Goal: Transaction & Acquisition: Purchase product/service

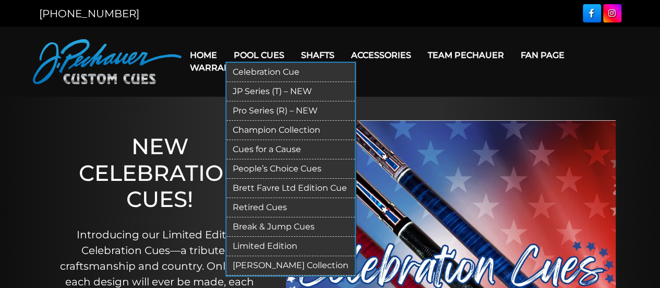
click at [259, 260] on link "[PERSON_NAME] Collection" at bounding box center [290, 265] width 128 height 19
click at [265, 70] on link "Celebration Cue" at bounding box center [290, 72] width 128 height 19
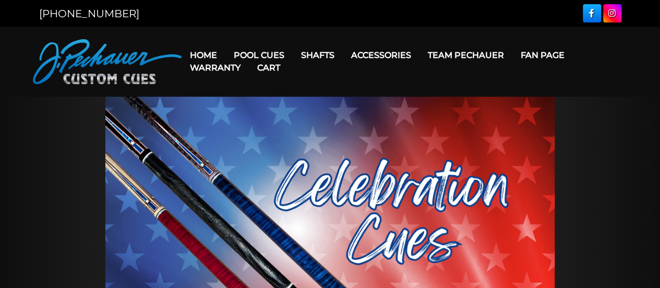
click at [265, 55] on link "Cart" at bounding box center [269, 67] width 40 height 27
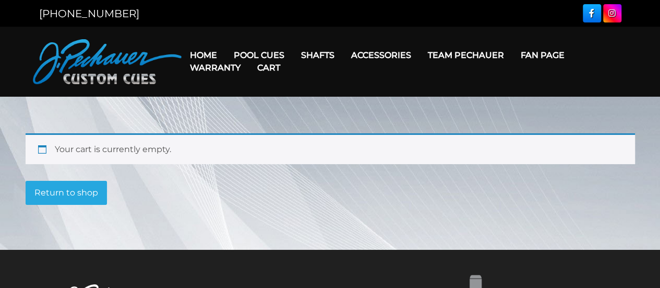
click at [193, 217] on main "Your cart is currently empty. Return to shop" at bounding box center [330, 173] width 660 height 153
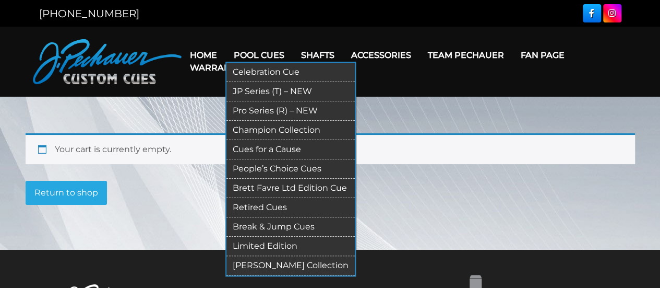
click at [254, 49] on link "Pool Cues" at bounding box center [258, 55] width 67 height 27
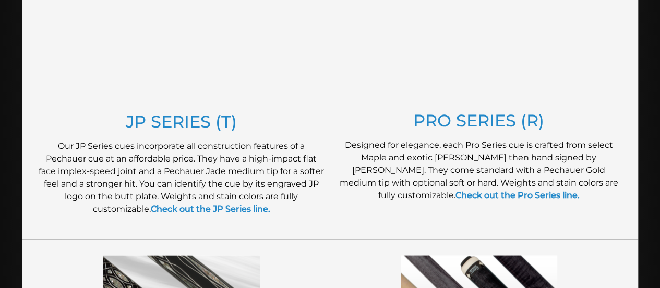
scroll to position [613, 0]
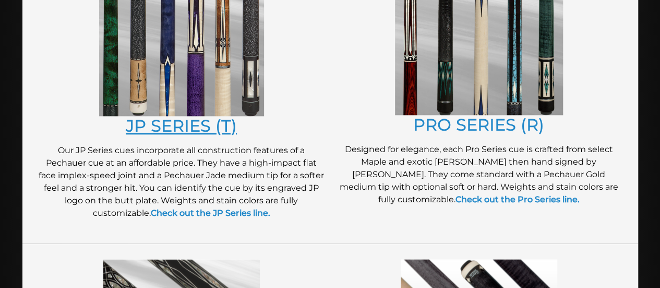
click at [194, 127] on link "JP SERIES (T)" at bounding box center [181, 125] width 111 height 20
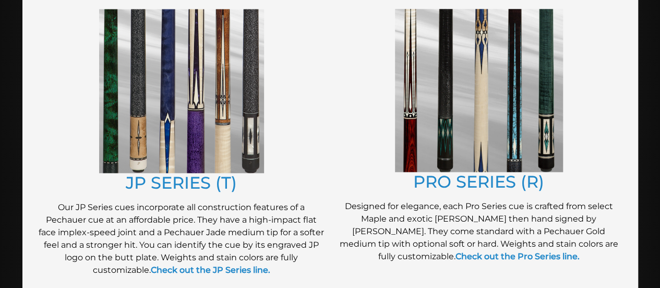
scroll to position [559, 0]
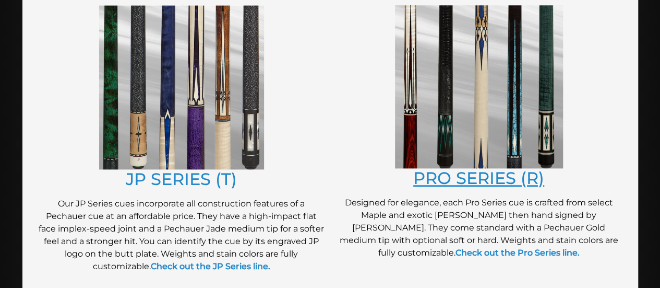
click at [442, 173] on link "PRO SERIES (R)" at bounding box center [478, 178] width 131 height 20
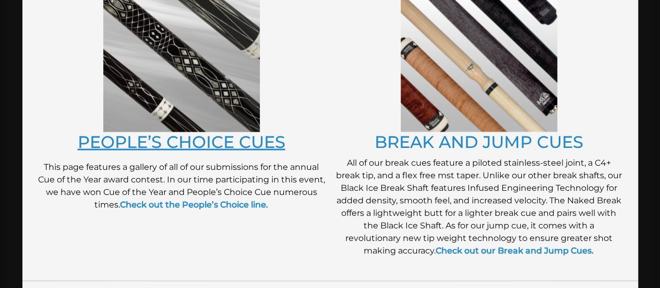
scroll to position [896, 0]
click at [235, 142] on link "PEOPLE’S CHOICE CUES" at bounding box center [182, 141] width 208 height 20
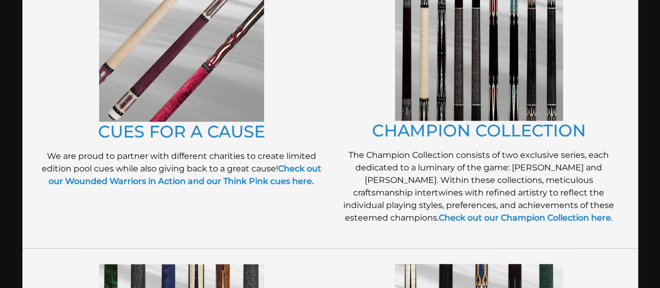
scroll to position [302, 0]
click at [198, 131] on link "CUES FOR A CAUSE" at bounding box center [181, 131] width 167 height 20
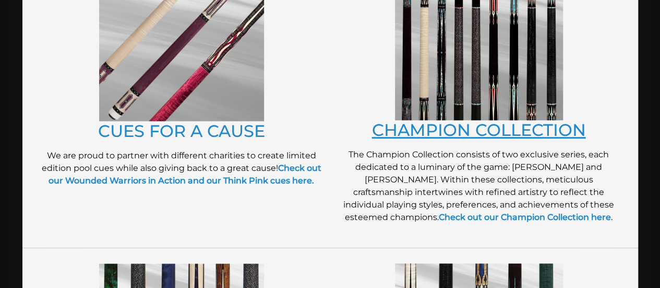
click at [425, 123] on link "CHAMPION COLLECTION" at bounding box center [479, 129] width 214 height 20
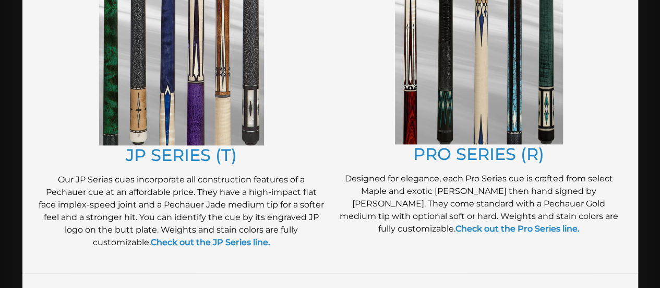
scroll to position [585, 0]
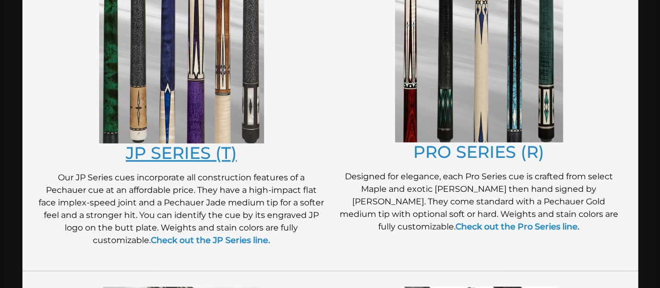
click at [177, 152] on link "JP SERIES (T)" at bounding box center [181, 152] width 111 height 20
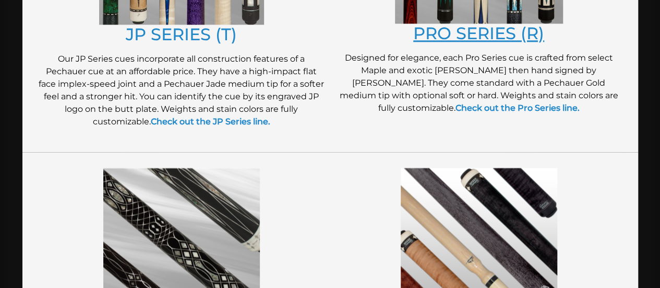
scroll to position [707, 0]
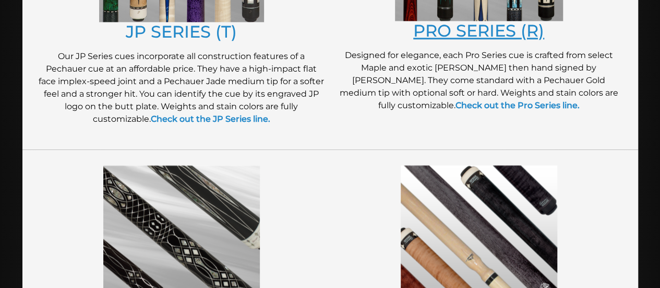
click at [484, 26] on link "PRO SERIES (R)" at bounding box center [478, 30] width 131 height 20
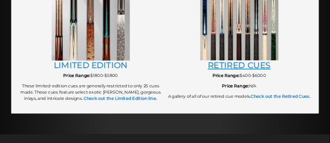
scroll to position [1226, 0]
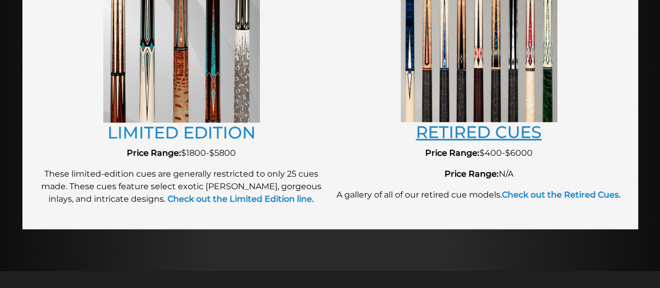
click at [499, 129] on link "RETIRED CUES" at bounding box center [479, 132] width 126 height 20
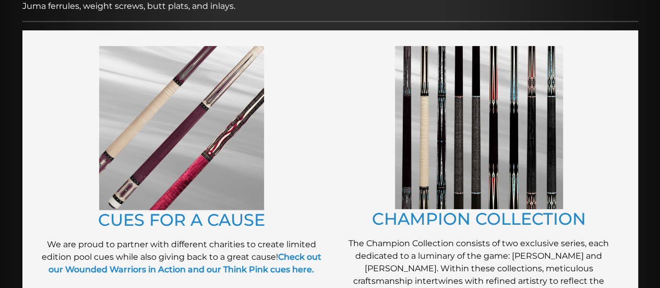
scroll to position [214, 0]
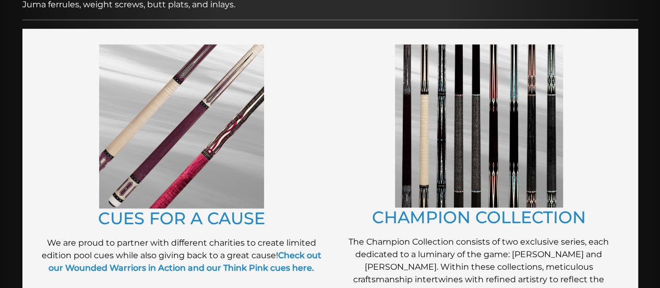
click at [417, 202] on img at bounding box center [479, 125] width 168 height 163
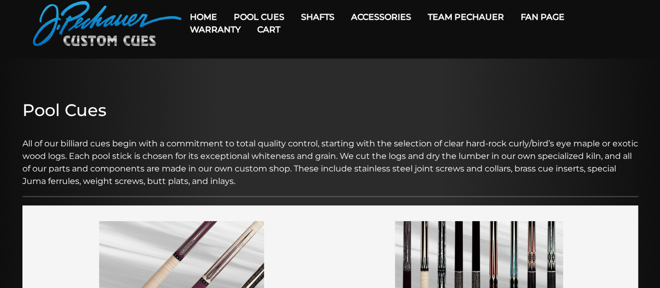
scroll to position [0, 0]
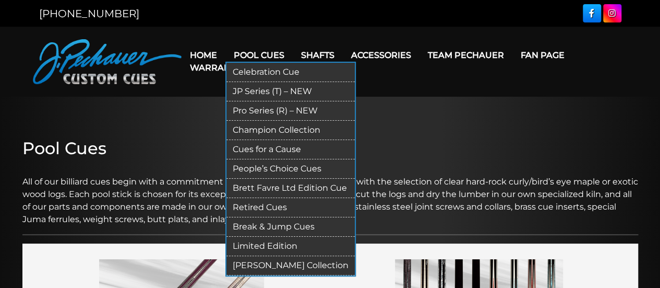
click at [257, 51] on link "Pool Cues" at bounding box center [258, 55] width 67 height 27
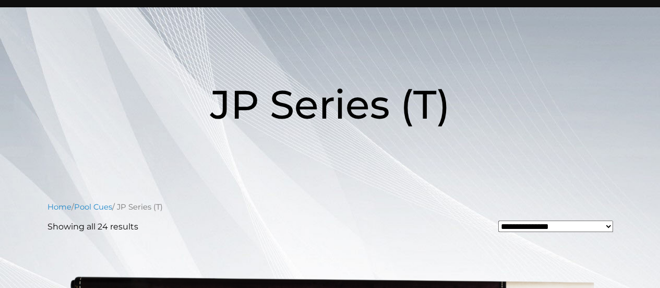
scroll to position [77, 0]
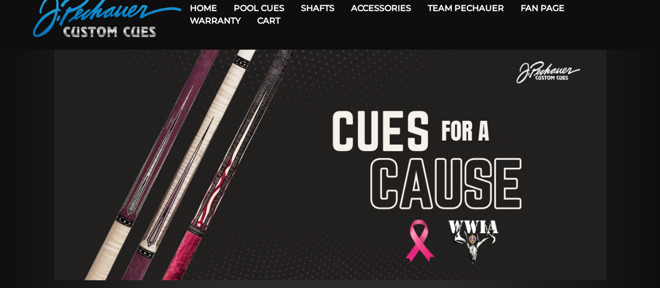
scroll to position [45, 0]
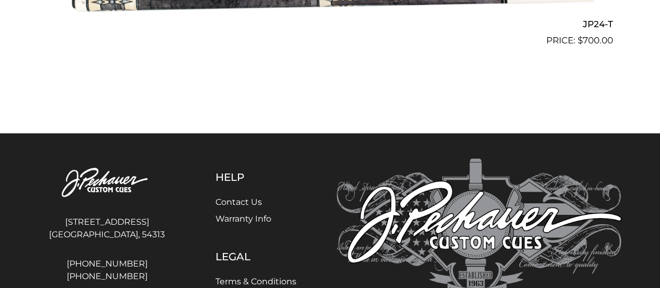
scroll to position [2593, 0]
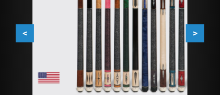
scroll to position [413, 0]
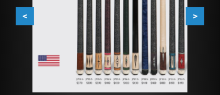
click at [197, 15] on button ">" at bounding box center [195, 16] width 18 height 18
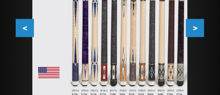
scroll to position [396, 0]
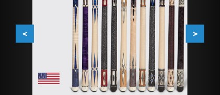
click at [193, 32] on button ">" at bounding box center [195, 34] width 18 height 18
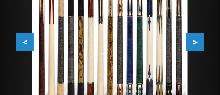
scroll to position [378, 0]
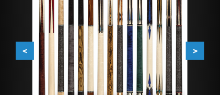
click at [197, 51] on button ">" at bounding box center [195, 51] width 18 height 18
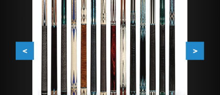
click at [200, 50] on button ">" at bounding box center [195, 51] width 18 height 18
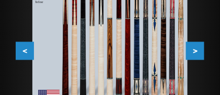
click at [192, 48] on button ">" at bounding box center [195, 51] width 18 height 18
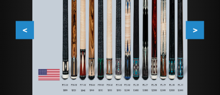
scroll to position [413, 0]
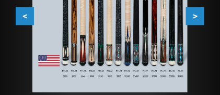
click at [191, 18] on button ">" at bounding box center [195, 16] width 18 height 18
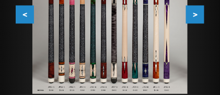
scroll to position [430, 0]
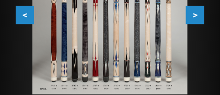
scroll to position [396, 0]
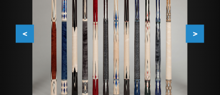
click at [196, 30] on button ">" at bounding box center [195, 34] width 18 height 18
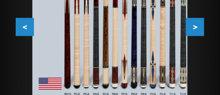
scroll to position [413, 0]
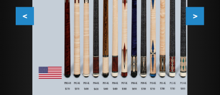
click at [196, 15] on button ">" at bounding box center [195, 16] width 18 height 18
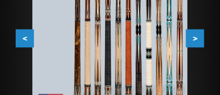
scroll to position [378, 0]
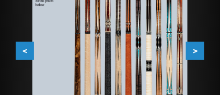
click at [198, 47] on button ">" at bounding box center [195, 51] width 18 height 18
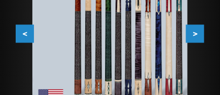
scroll to position [430, 0]
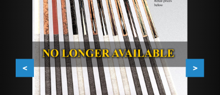
scroll to position [396, 0]
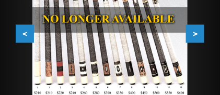
click at [198, 3] on div at bounding box center [110, 7] width 188 height 217
click at [200, 30] on button ">" at bounding box center [195, 34] width 18 height 18
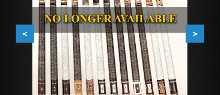
click at [200, 30] on button ">" at bounding box center [195, 34] width 18 height 18
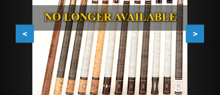
click at [200, 30] on button ">" at bounding box center [195, 34] width 18 height 18
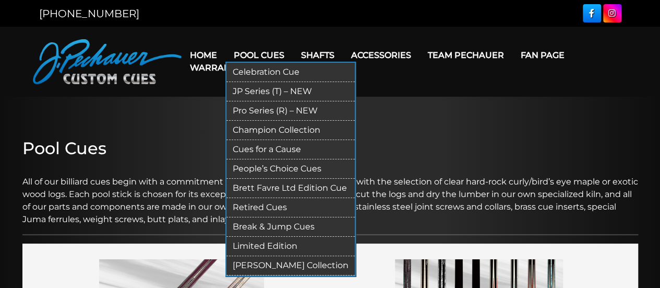
click at [268, 110] on link "Pro Series (R) – NEW" at bounding box center [290, 110] width 128 height 19
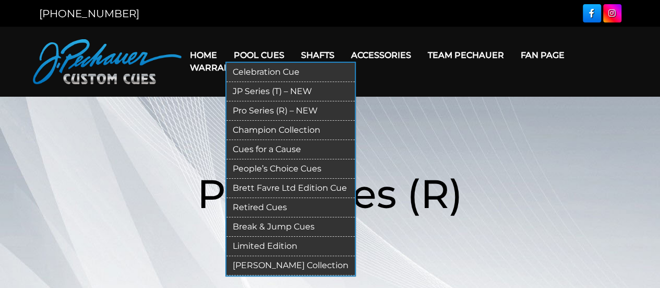
click at [268, 50] on link "Pool Cues" at bounding box center [258, 55] width 67 height 27
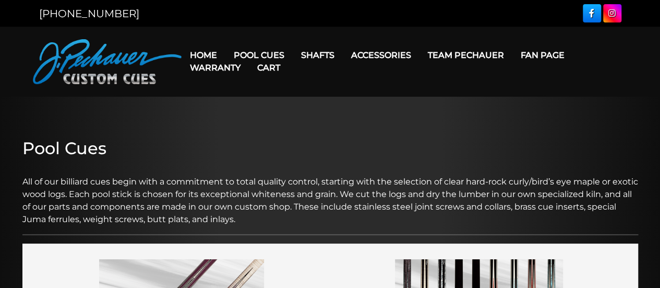
click at [268, 51] on link "Pool Cues" at bounding box center [258, 55] width 67 height 27
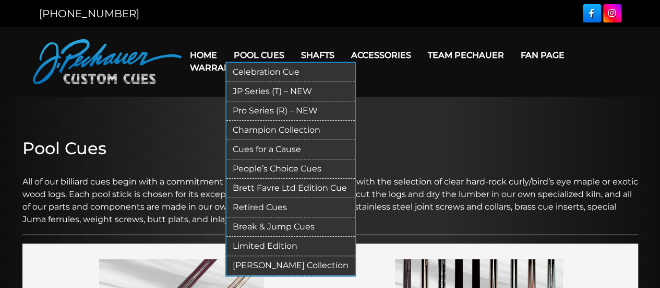
click at [270, 205] on link "Retired Cues" at bounding box center [290, 207] width 128 height 19
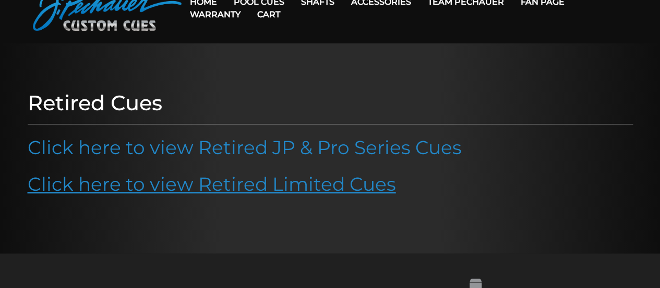
scroll to position [46, 0]
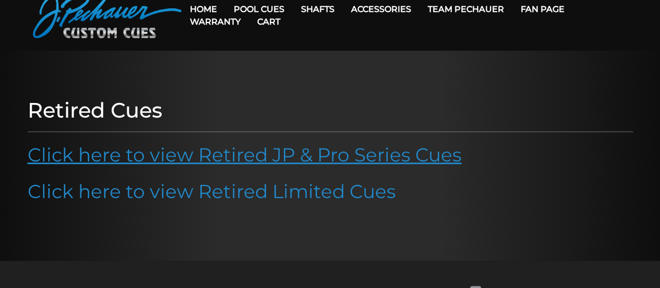
click at [298, 159] on link "Click here to view Retired JP & Pro Series Cues" at bounding box center [245, 154] width 434 height 23
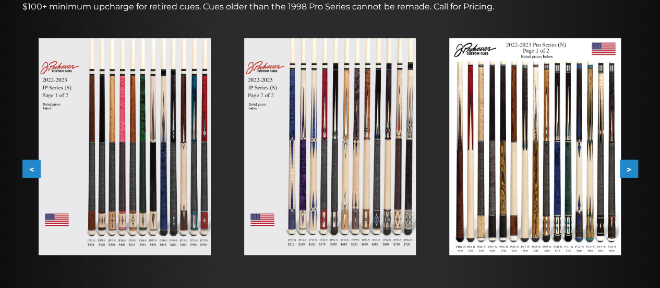
scroll to position [174, 0]
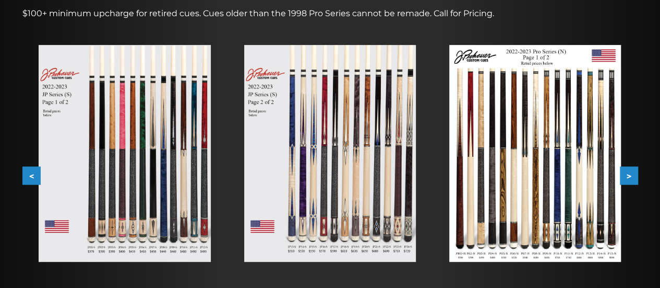
click at [76, 98] on img at bounding box center [125, 153] width 172 height 217
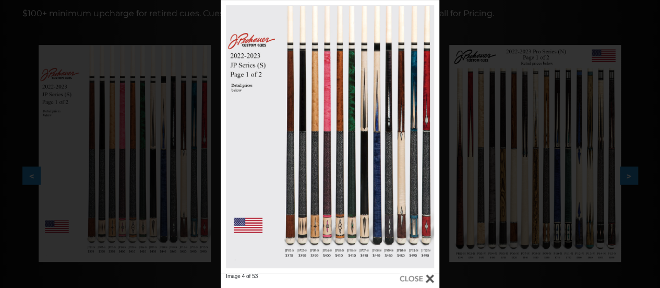
click at [549, 148] on div "Image 4 of 53" at bounding box center [330, 144] width 660 height 288
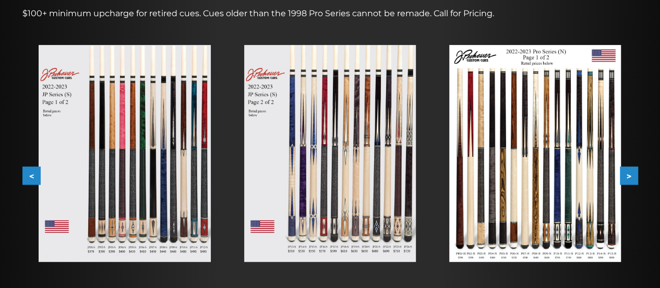
click at [632, 176] on button ">" at bounding box center [629, 175] width 18 height 18
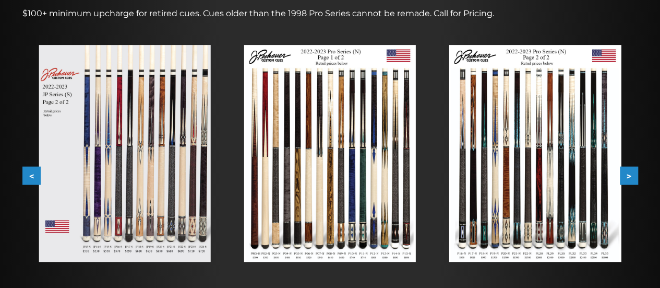
click at [21, 170] on div "Retired JP and Pro Cues $100+ minimum upcharge for retired cues. Cues older tha…" at bounding box center [330, 143] width 626 height 368
click at [23, 171] on div "Retired JP and Pro Cues $100+ minimum upcharge for retired cues. Cues older tha…" at bounding box center [330, 143] width 626 height 368
click at [27, 173] on button "<" at bounding box center [31, 175] width 18 height 18
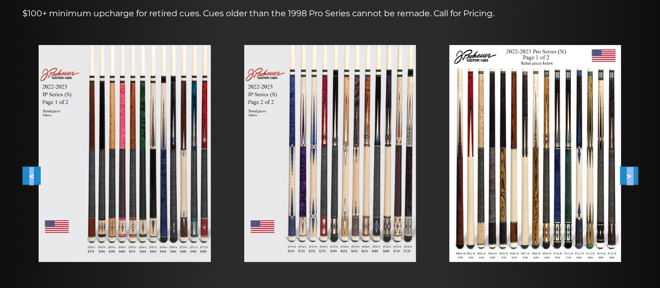
click at [27, 173] on button "<" at bounding box center [31, 175] width 18 height 18
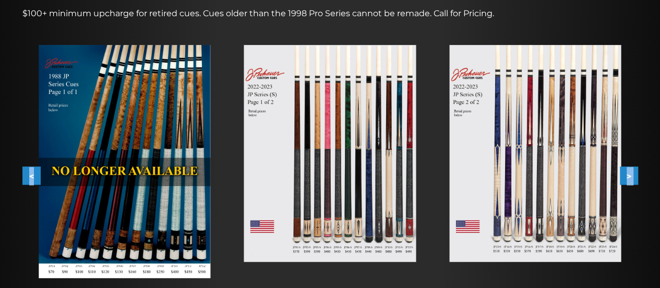
click at [27, 173] on button "<" at bounding box center [31, 175] width 18 height 18
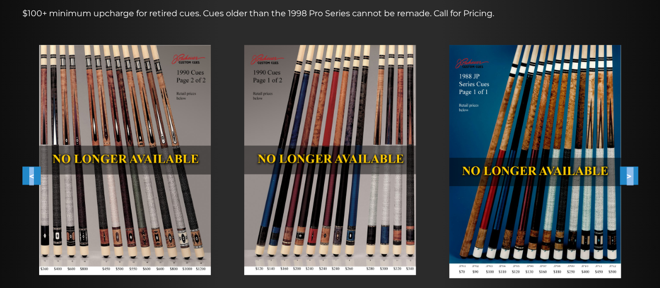
click at [27, 173] on button "<" at bounding box center [31, 175] width 18 height 18
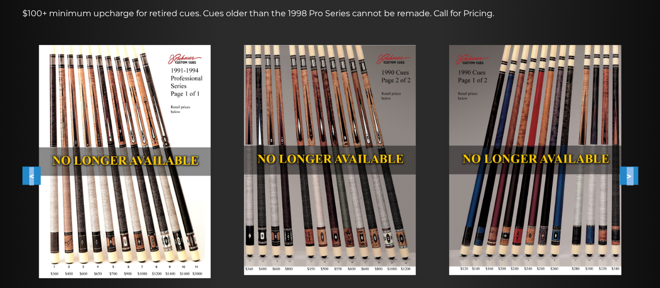
click at [630, 174] on button ">" at bounding box center [629, 175] width 18 height 18
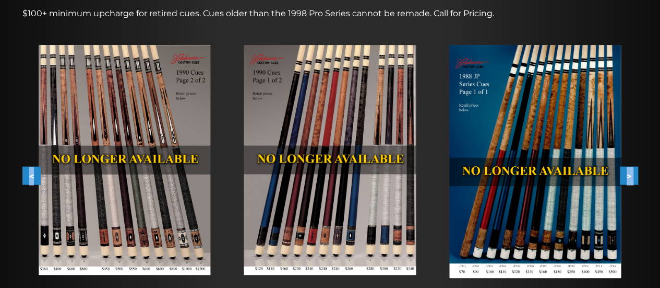
click at [630, 174] on button ">" at bounding box center [629, 175] width 18 height 18
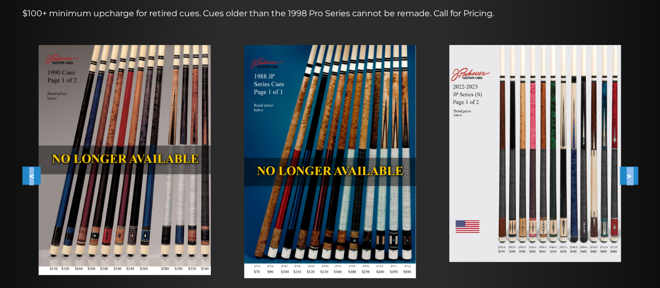
click at [630, 174] on button ">" at bounding box center [629, 175] width 18 height 18
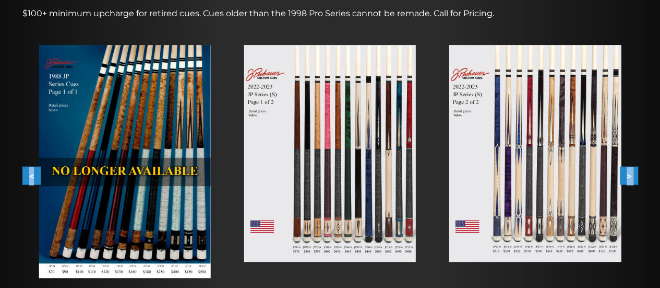
click at [317, 125] on img at bounding box center [330, 153] width 172 height 217
click at [635, 171] on button ">" at bounding box center [629, 175] width 18 height 18
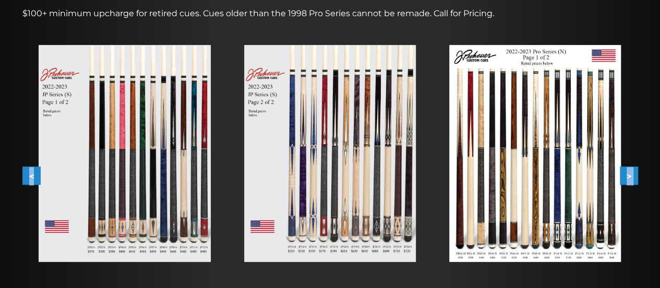
click at [635, 171] on button ">" at bounding box center [629, 175] width 18 height 18
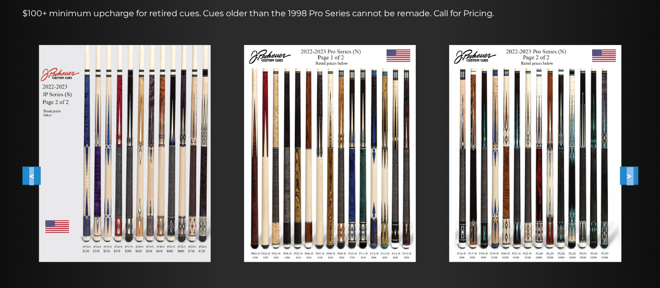
click at [29, 169] on button "<" at bounding box center [31, 175] width 18 height 18
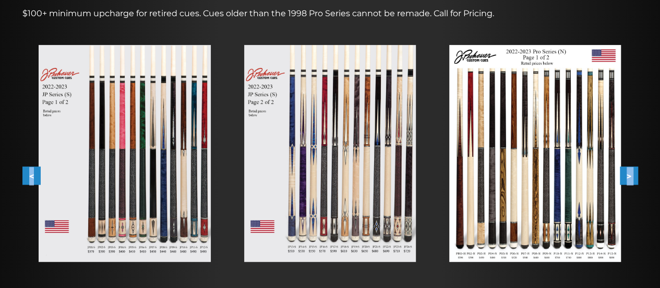
click at [29, 169] on button "<" at bounding box center [31, 175] width 18 height 18
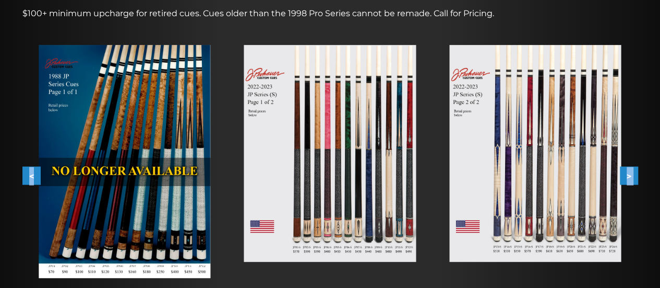
click at [347, 128] on img at bounding box center [330, 153] width 172 height 217
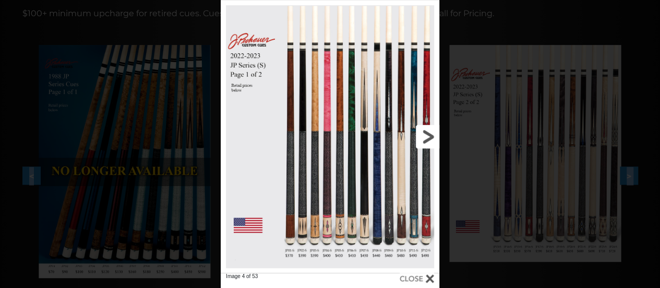
click at [426, 137] on link at bounding box center [390, 136] width 99 height 272
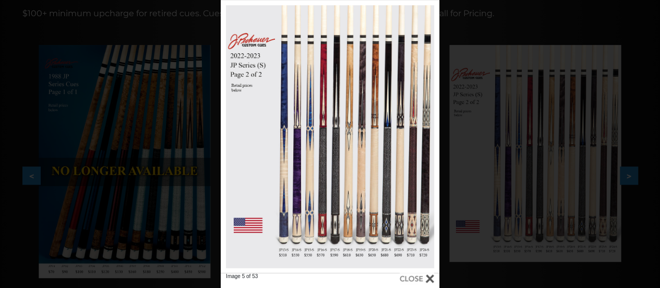
click at [464, 166] on div "Image 5 of 53" at bounding box center [330, 144] width 660 height 288
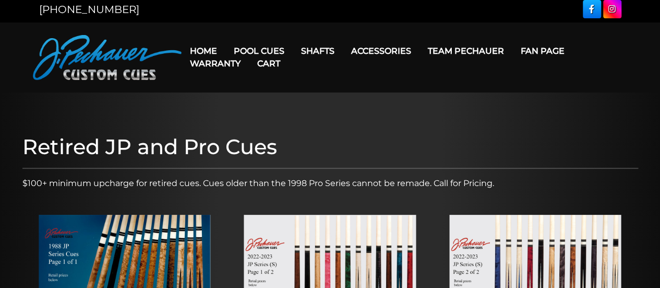
scroll to position [0, 0]
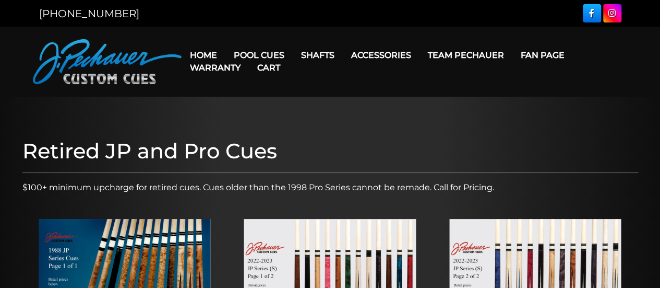
click at [259, 55] on link "Cart" at bounding box center [269, 67] width 40 height 27
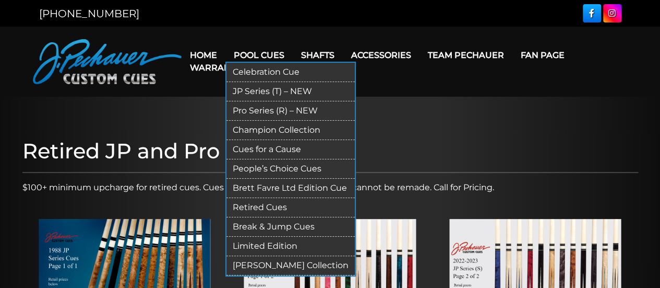
click at [270, 54] on ul "Home Pool Cues Celebration Cue JP Series (T) – NEW Pro Series (R) – NEW Champio…" at bounding box center [405, 61] width 446 height 25
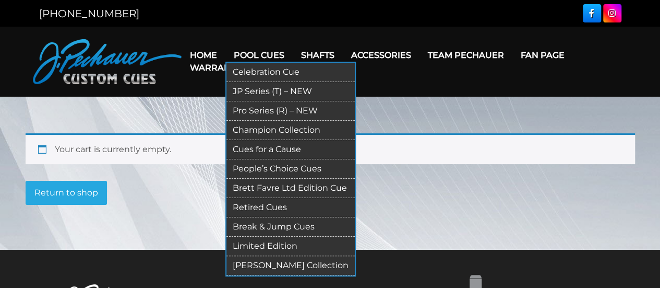
click at [268, 52] on link "Pool Cues" at bounding box center [258, 55] width 67 height 27
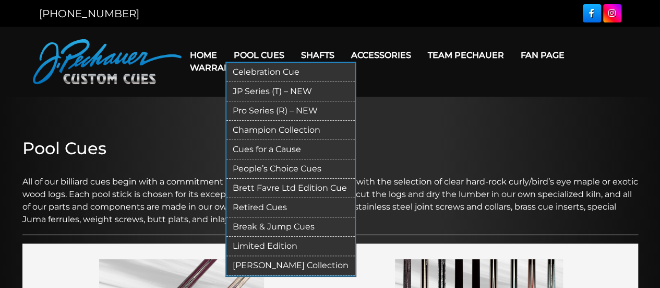
click at [268, 46] on link "Pool Cues" at bounding box center [258, 55] width 67 height 27
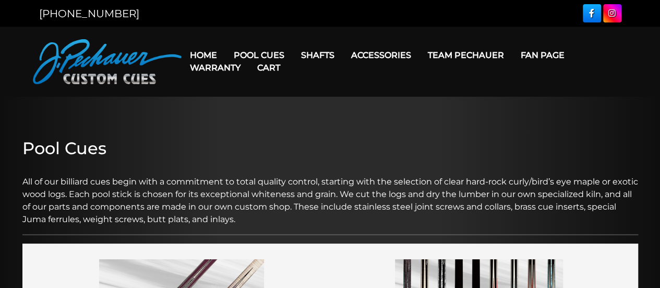
click at [271, 54] on link "Cart" at bounding box center [269, 67] width 40 height 27
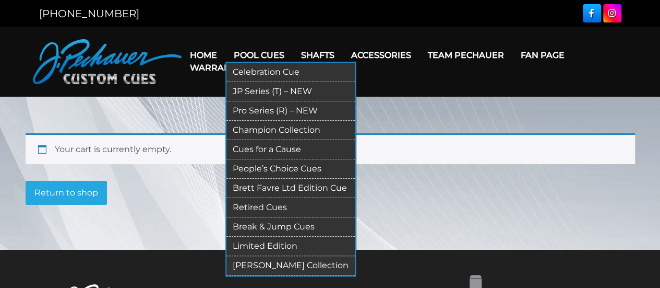
click at [269, 51] on link "Pool Cues" at bounding box center [258, 55] width 67 height 27
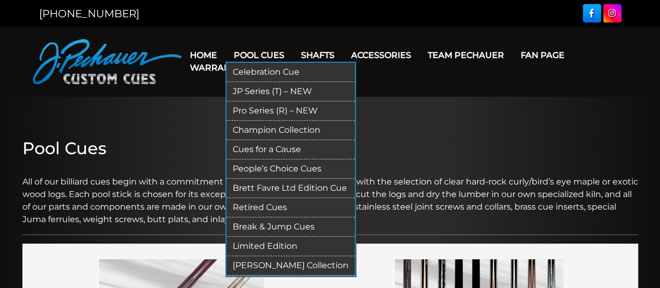
click at [270, 89] on link "JP Series (T) – NEW" at bounding box center [290, 91] width 128 height 19
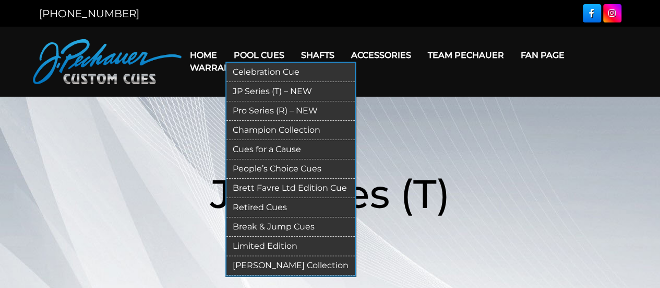
click at [266, 91] on link "JP Series (T) – NEW" at bounding box center [290, 91] width 128 height 19
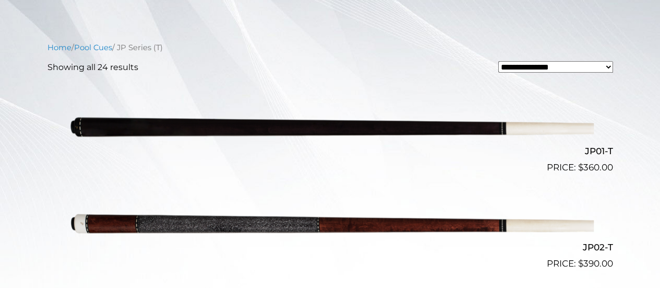
scroll to position [250, 0]
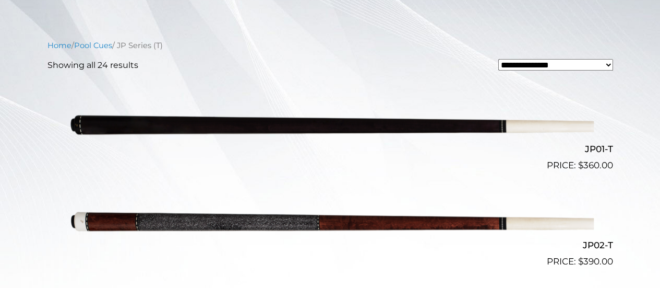
click at [279, 130] on img at bounding box center [330, 124] width 527 height 88
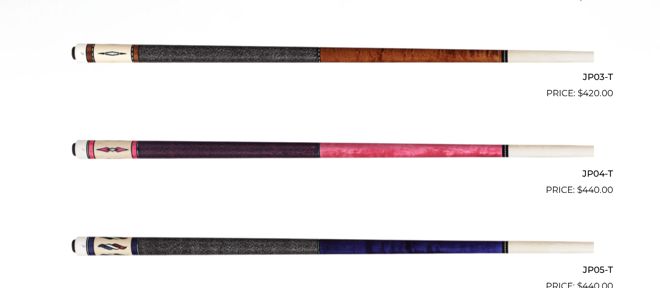
scroll to position [0, 0]
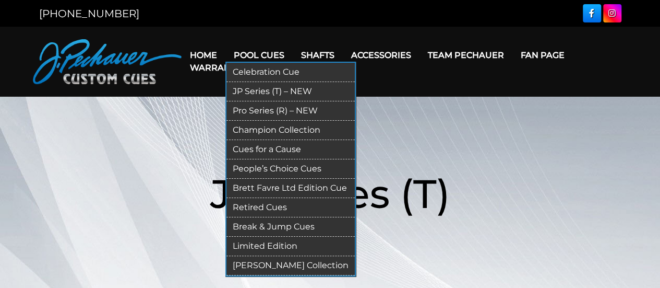
click at [268, 107] on link "Pro Series (R) – NEW" at bounding box center [290, 110] width 128 height 19
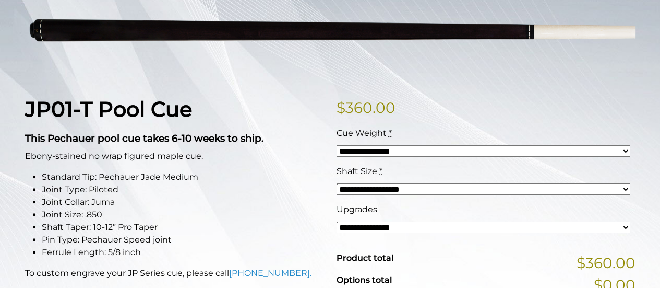
scroll to position [174, 0]
click at [415, 150] on select "**********" at bounding box center [484, 150] width 294 height 11
click at [404, 228] on select "**********" at bounding box center [484, 226] width 294 height 11
select select "*****"
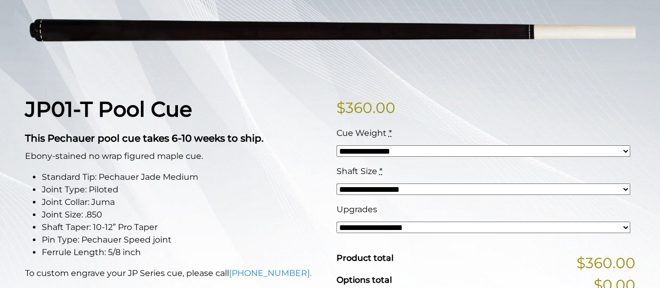
click at [337, 221] on select "**********" at bounding box center [484, 226] width 294 height 11
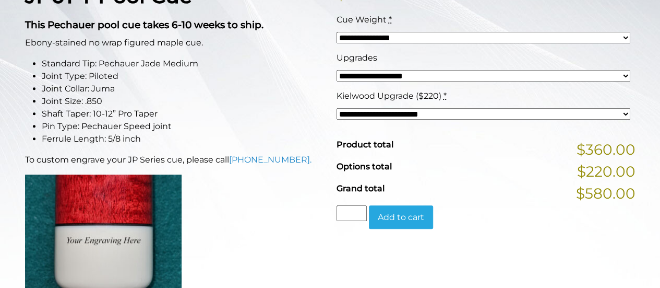
click at [374, 158] on div "Product total $360.00 Options total $220.00 Grand total $580.00" at bounding box center [486, 166] width 299 height 56
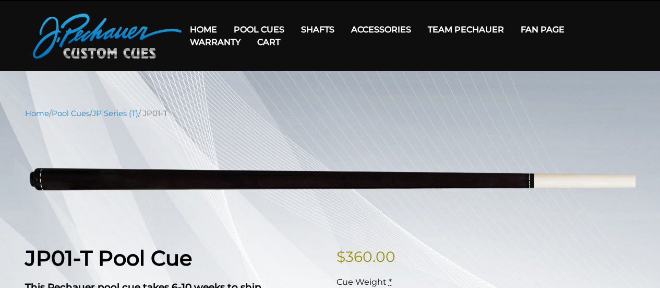
scroll to position [25, 0]
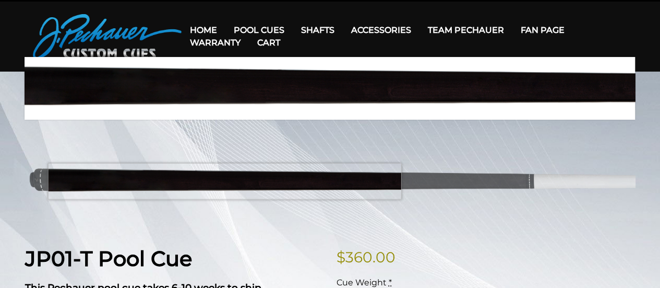
click at [224, 181] on img at bounding box center [330, 178] width 611 height 102
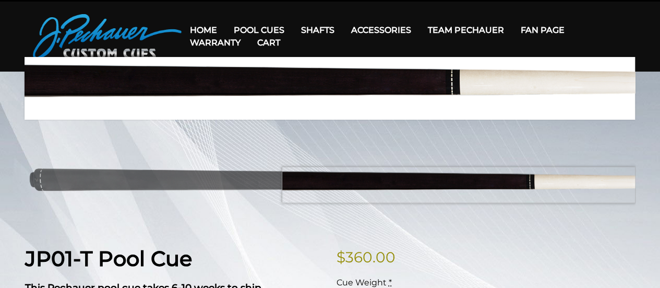
drag, startPoint x: 537, startPoint y: 184, endPoint x: 512, endPoint y: 185, distance: 25.6
click at [537, 185] on img at bounding box center [330, 178] width 611 height 102
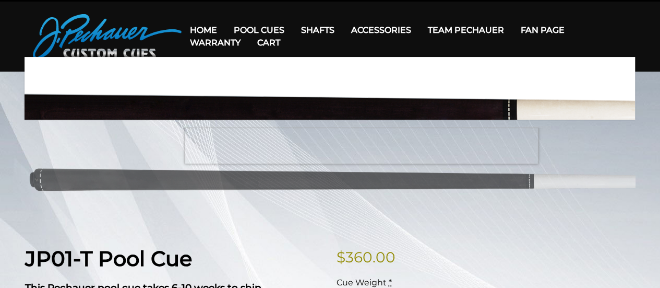
click at [358, 128] on img at bounding box center [330, 178] width 611 height 102
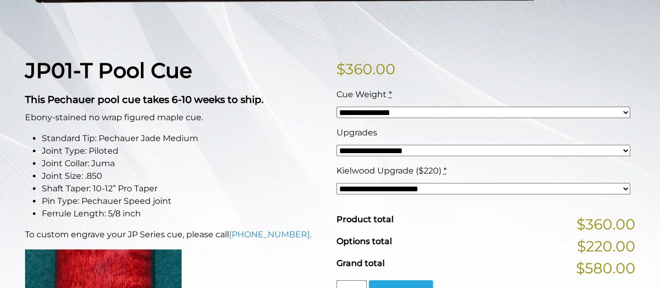
scroll to position [0, 0]
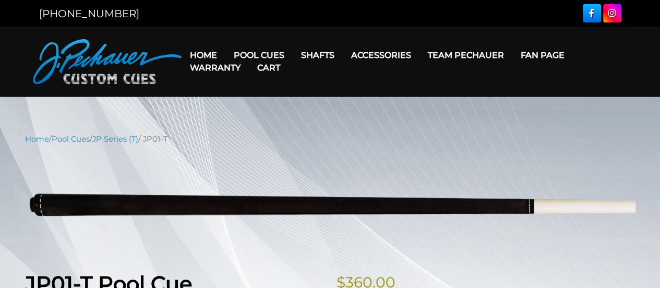
drag, startPoint x: 149, startPoint y: 138, endPoint x: 184, endPoint y: 139, distance: 34.4
click at [184, 139] on nav "Home / Pool Cues / JP Series (T) / JP01-T" at bounding box center [330, 138] width 611 height 11
copy nav "JP01-T"
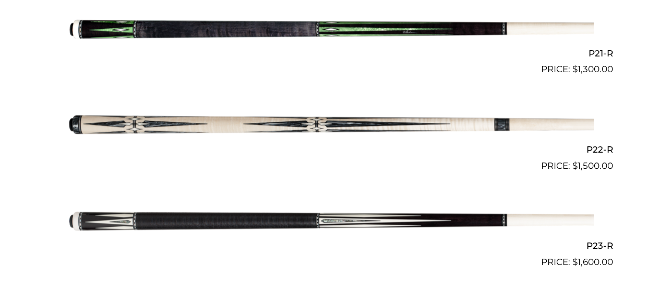
scroll to position [2271, 0]
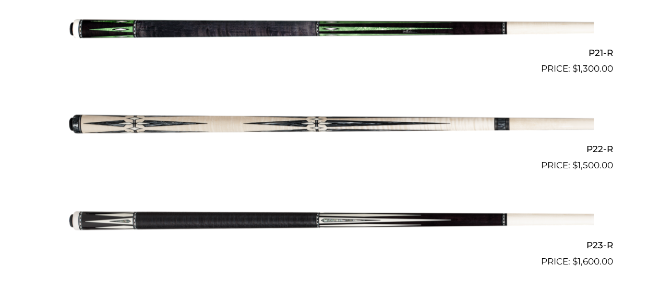
click at [335, 125] on img at bounding box center [330, 124] width 527 height 88
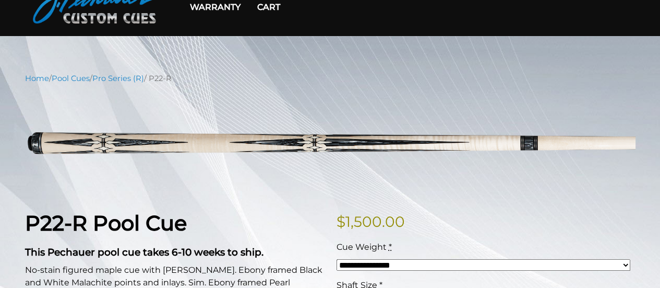
scroll to position [54, 0]
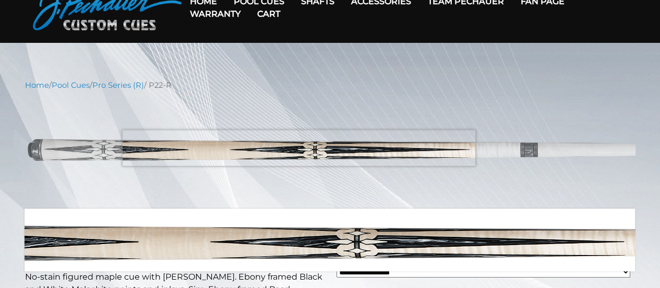
click at [310, 144] on img at bounding box center [330, 150] width 611 height 102
